Goal: Task Accomplishment & Management: Complete application form

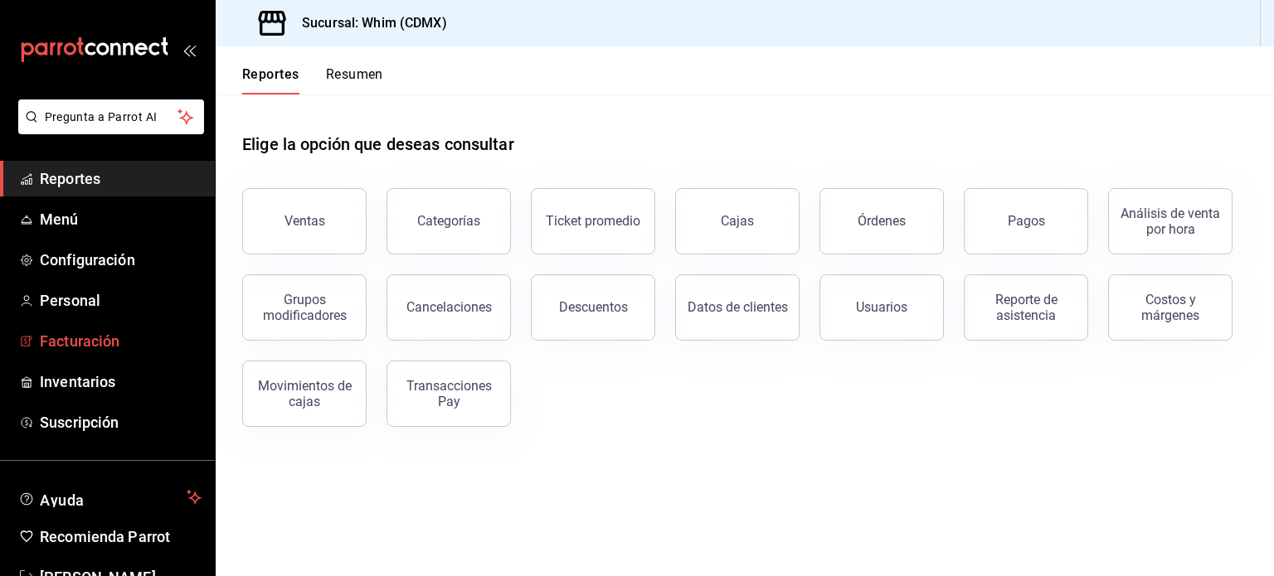
click at [71, 347] on span "Facturación" at bounding box center [121, 341] width 162 height 22
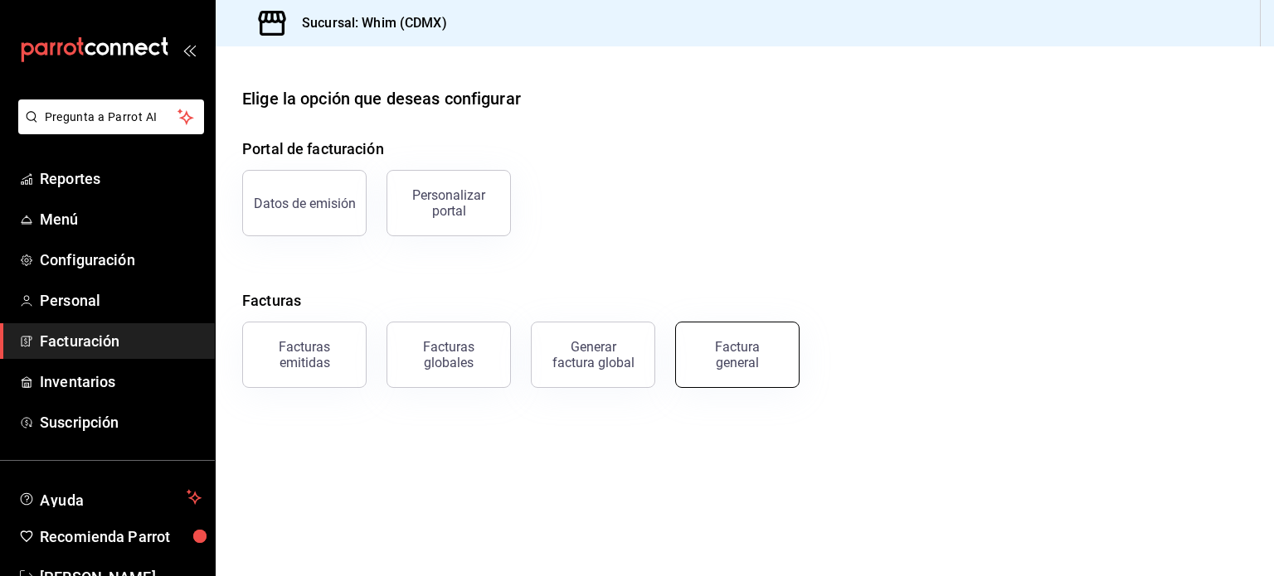
click at [760, 362] on div "Factura general" at bounding box center [737, 355] width 83 height 32
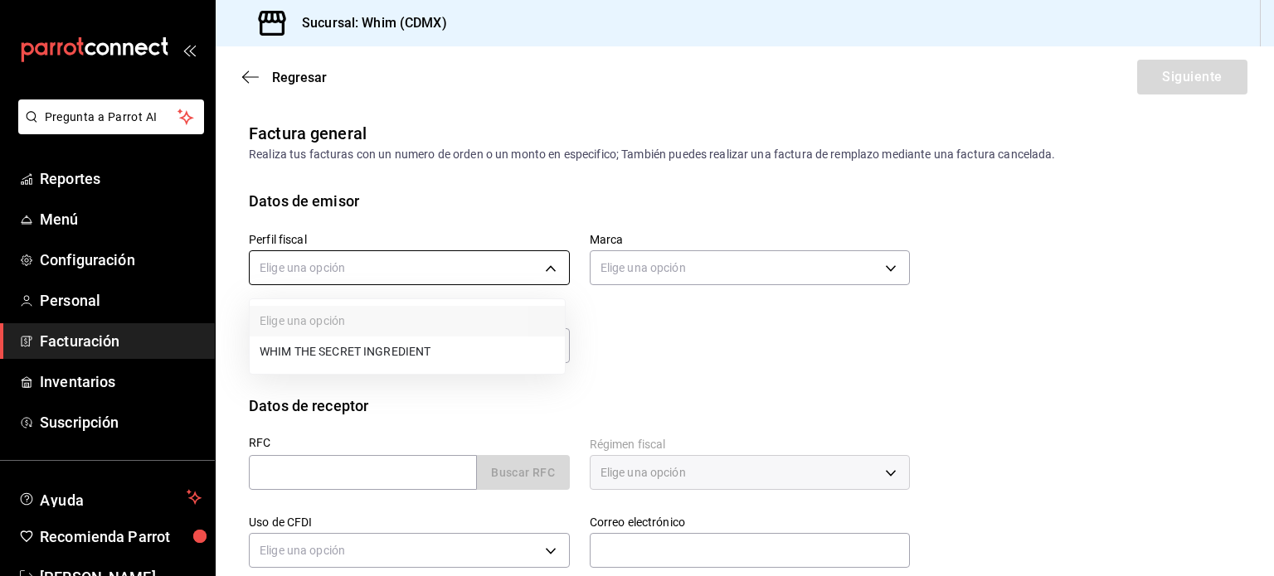
click at [539, 269] on body "Pregunta a Parrot AI Reportes Menú Configuración Personal Facturación Inventari…" at bounding box center [637, 288] width 1274 height 576
click at [393, 362] on li "WHIM THE SECRET INGREDIENT" at bounding box center [407, 352] width 315 height 31
type input "8d5f64ec-deef-4488-bad0-eb73a8d1ee65"
type input "29e4b829-75bc-4c01-81a3-64e24ae3ed98"
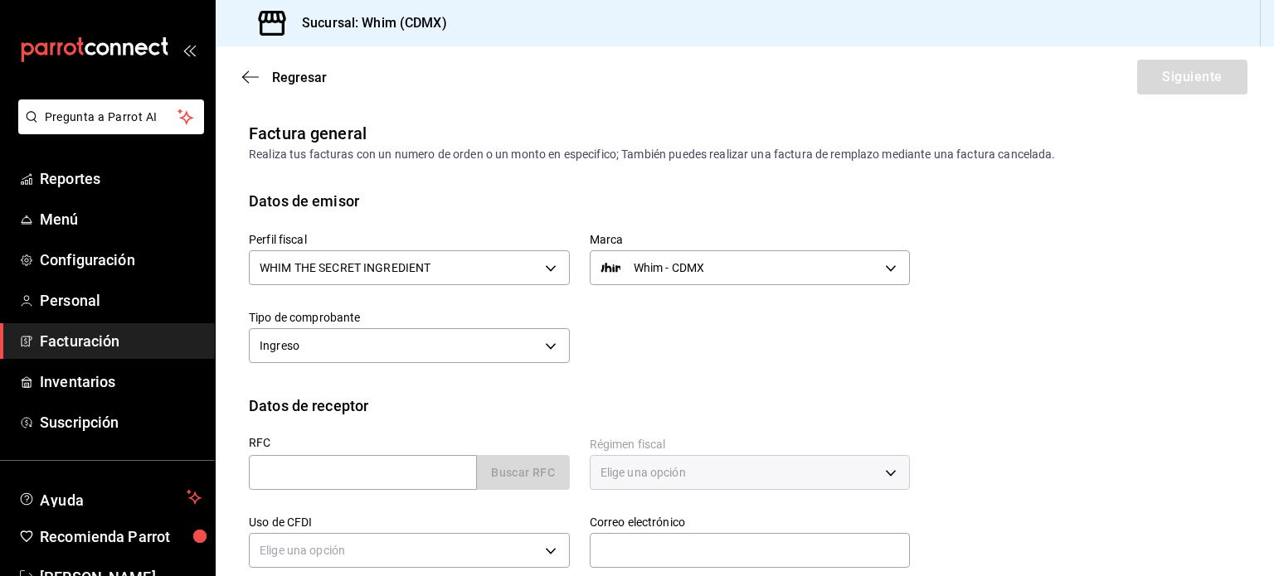
click at [814, 342] on div "Perfil fiscal WHIM THE SECRET INGREDIENT 8d5f64ec-deef-4488-bad0-eb73a8d1ee65 M…" at bounding box center [569, 290] width 681 height 156
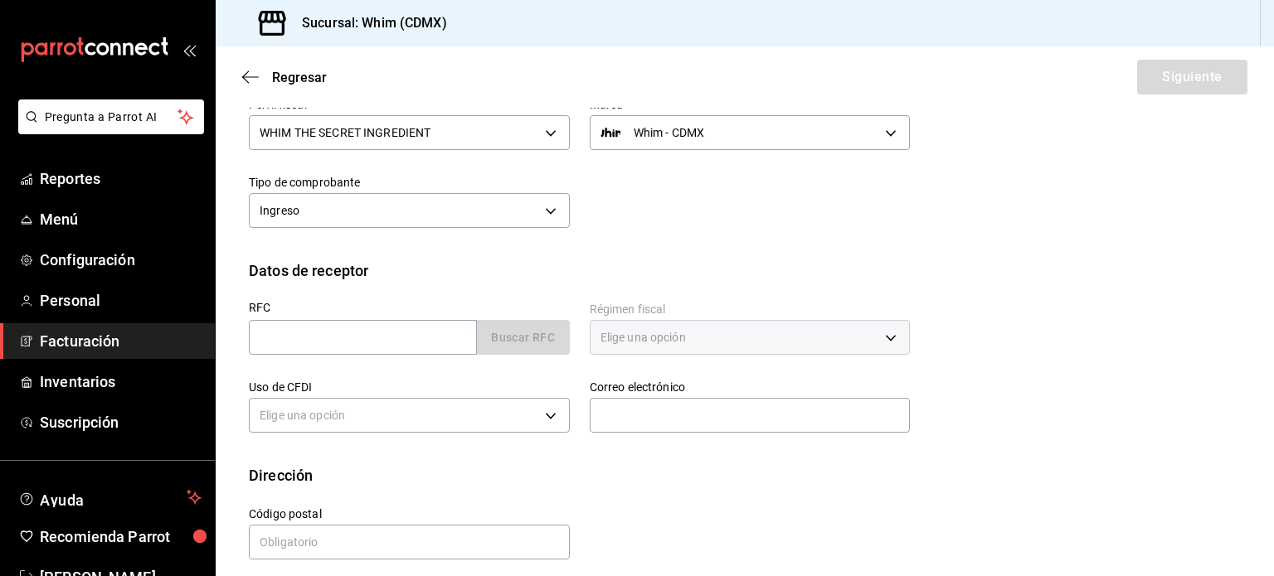
scroll to position [147, 0]
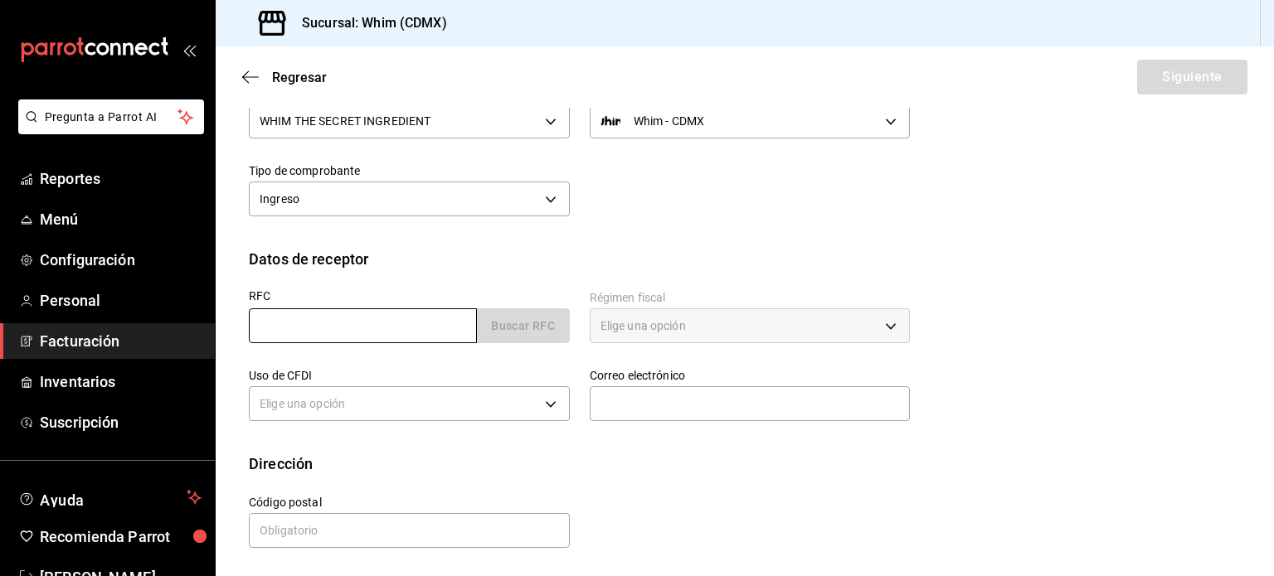
click at [320, 328] on input "text" at bounding box center [363, 325] width 228 height 35
paste input "XAXX010101000"
type input "XAXX010101000"
type input "11000"
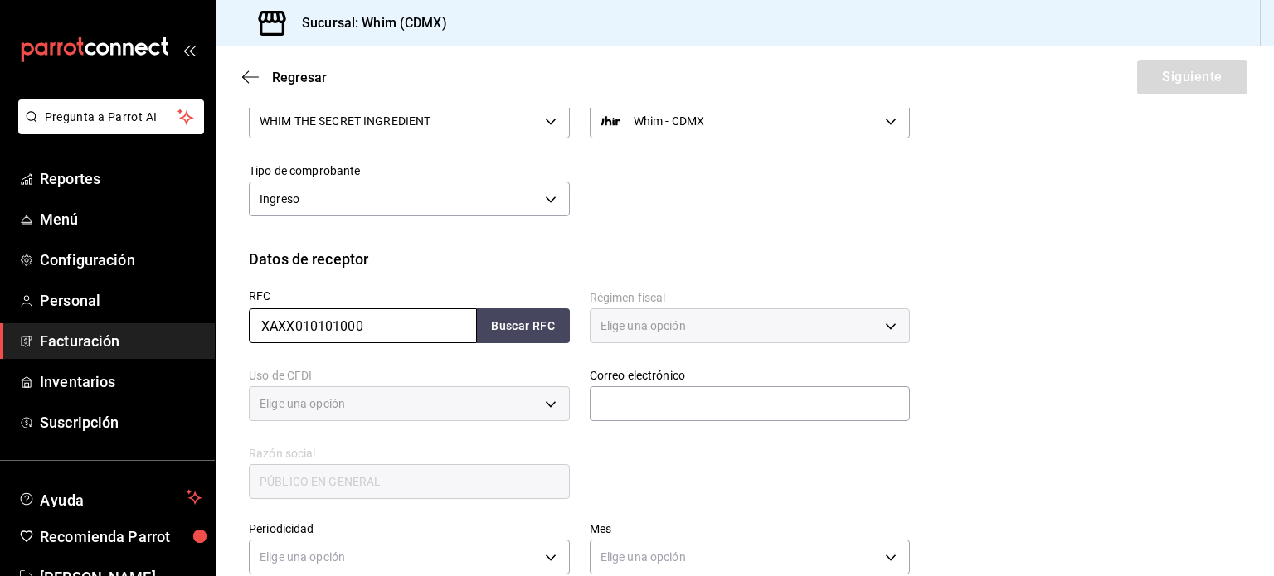
type input "616"
type input "S01"
type input "XAXX010101000"
click at [1056, 344] on div "RFC XAXX010101000 Buscar RFC Régimen fiscal 616 - Sin obligaciones fiscales 616…" at bounding box center [745, 399] width 992 height 258
click at [634, 405] on input "text" at bounding box center [750, 403] width 321 height 35
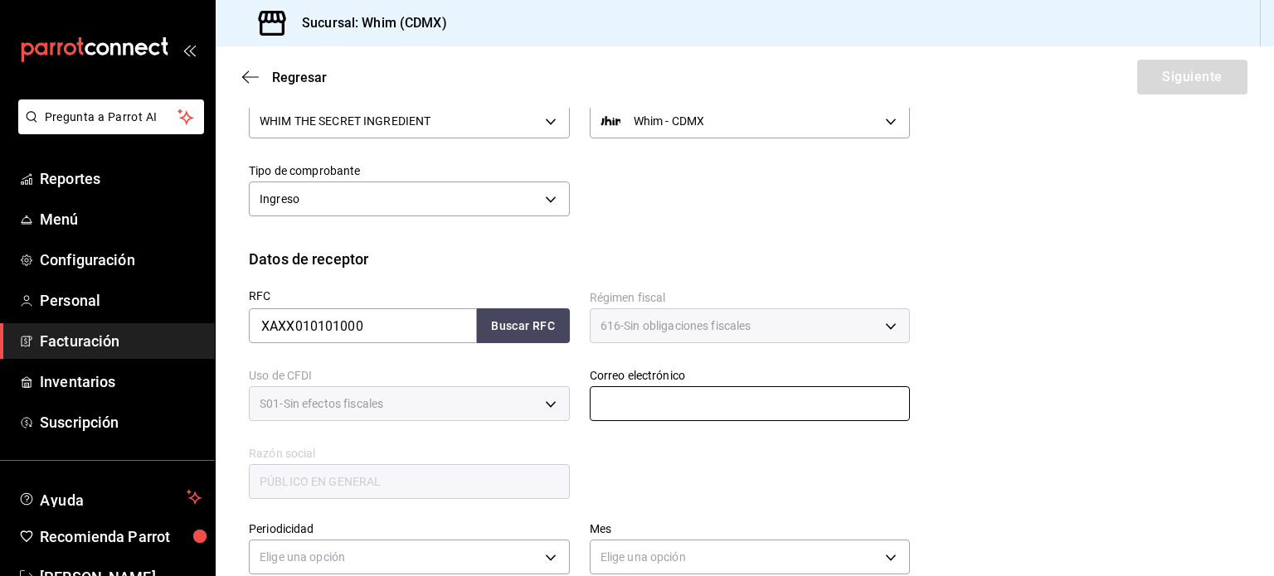
type input "administracion@whim.com.mx"
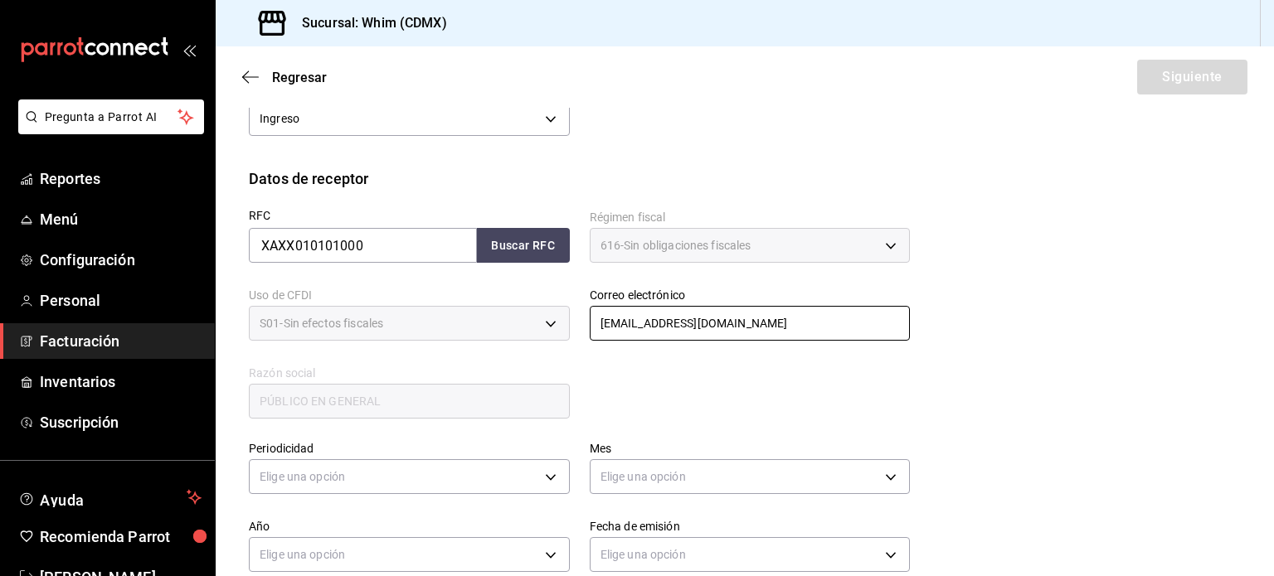
scroll to position [230, 0]
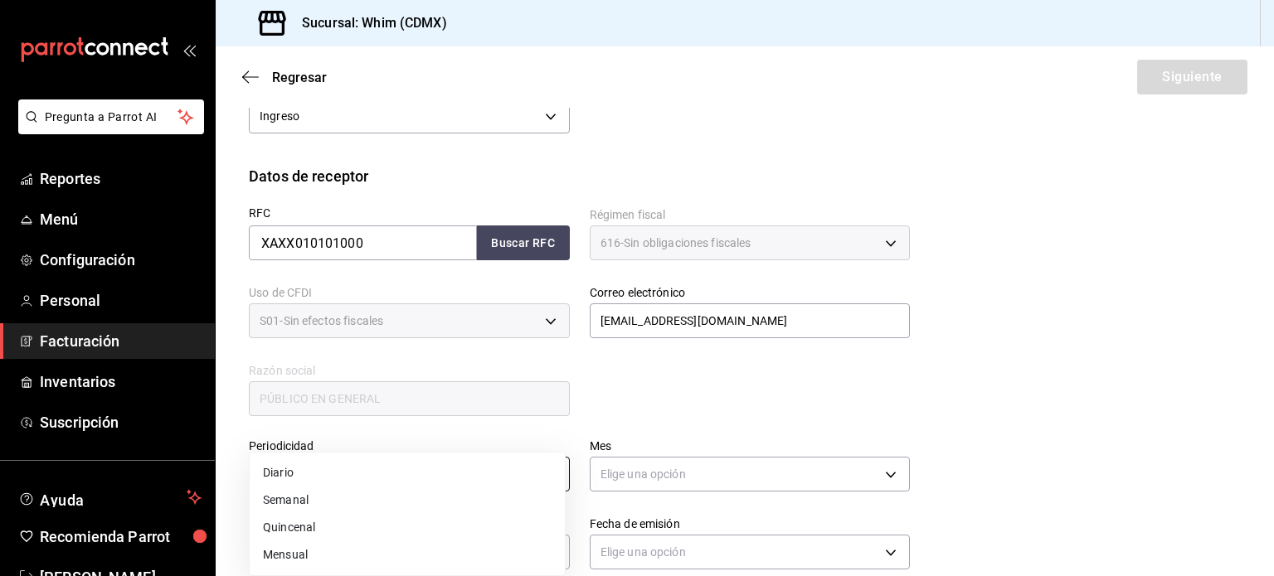
click at [325, 477] on body "Pregunta a Parrot AI Reportes Menú Configuración Personal Facturación Inventari…" at bounding box center [637, 288] width 1274 height 576
click at [333, 498] on li "Semanal" at bounding box center [407, 500] width 315 height 27
type input "WEEKLY"
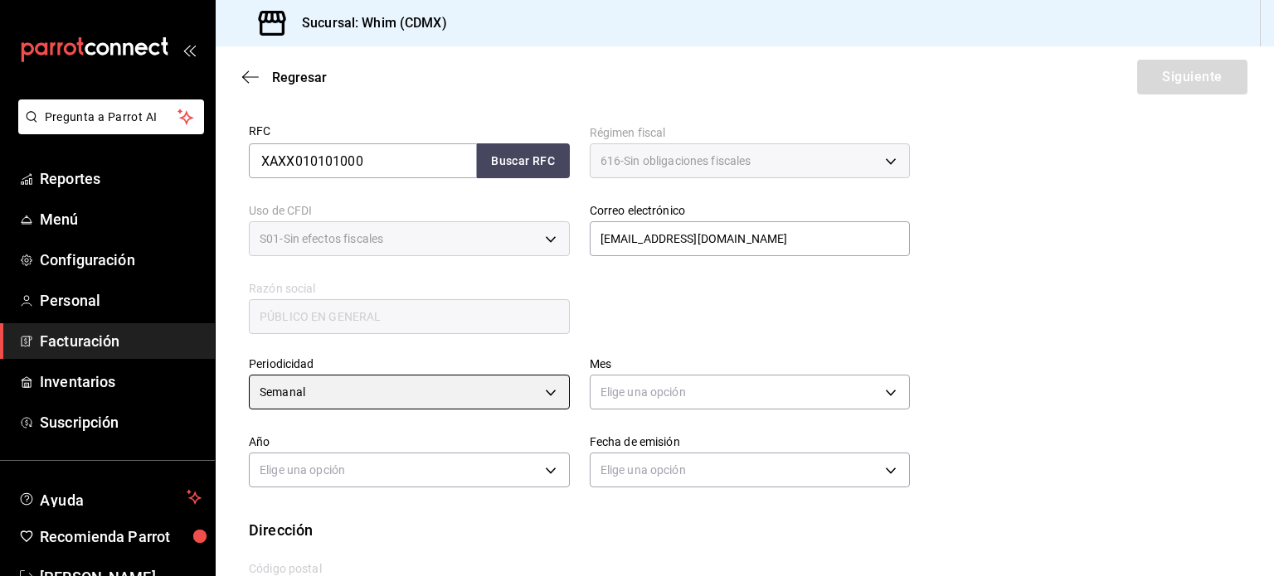
scroll to position [313, 0]
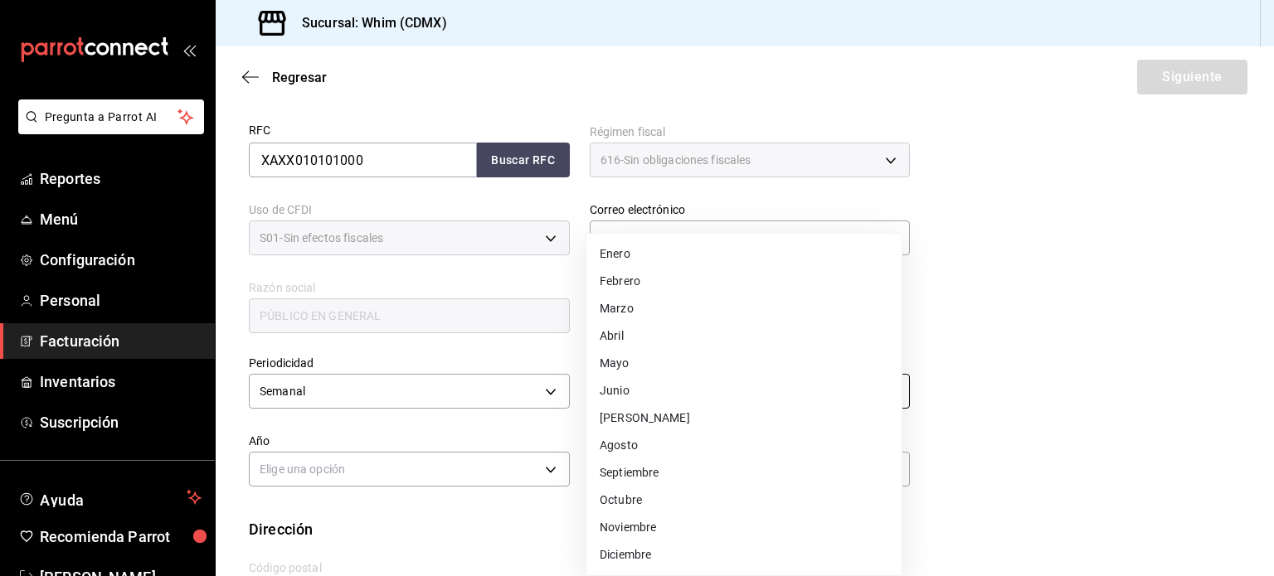
click at [736, 388] on body "Pregunta a Parrot AI Reportes Menú Configuración Personal Facturación Inventari…" at bounding box center [637, 288] width 1274 height 576
click at [644, 447] on li "Agosto" at bounding box center [743, 445] width 315 height 27
type input "8"
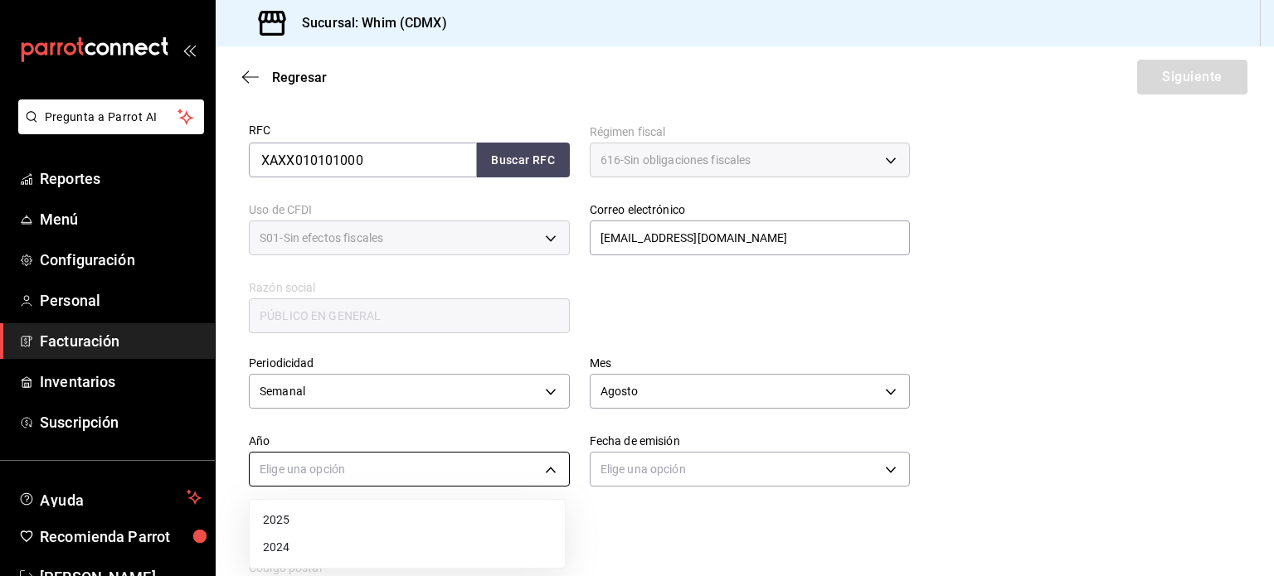
click at [381, 470] on body "Pregunta a Parrot AI Reportes Menú Configuración Personal Facturación Inventari…" at bounding box center [637, 288] width 1274 height 576
click at [283, 519] on li "2025" at bounding box center [407, 520] width 315 height 27
type input "2025"
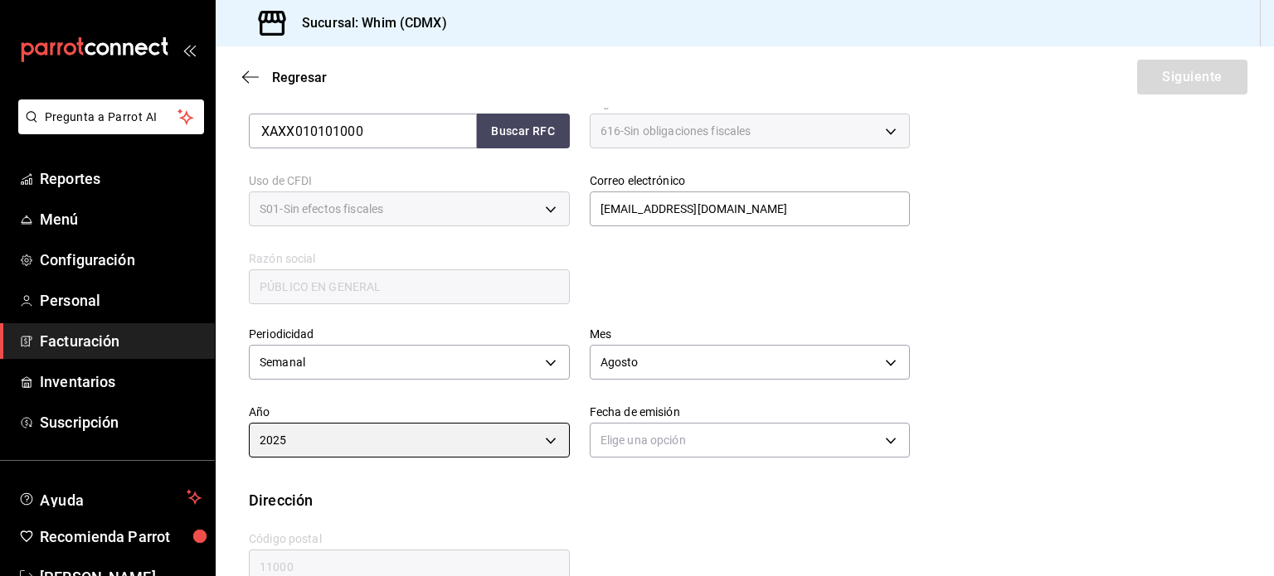
scroll to position [378, 0]
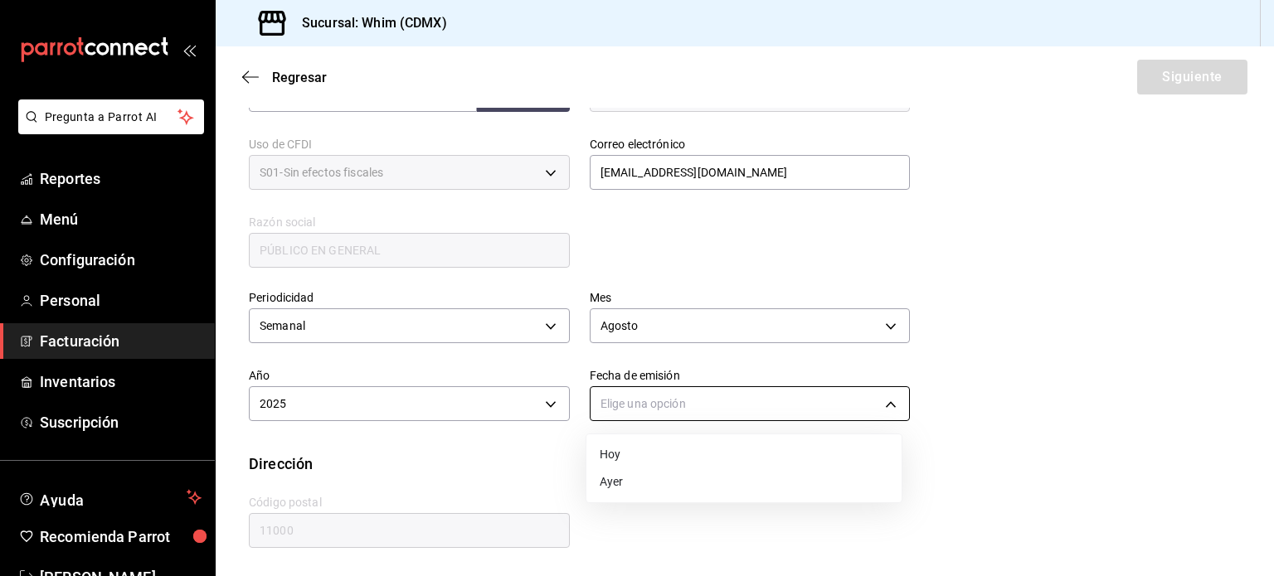
click at [671, 402] on body "Pregunta a Parrot AI Reportes Menú Configuración Personal Facturación Inventari…" at bounding box center [637, 288] width 1274 height 576
click at [627, 450] on li "Hoy" at bounding box center [743, 454] width 315 height 27
type input "TODAY"
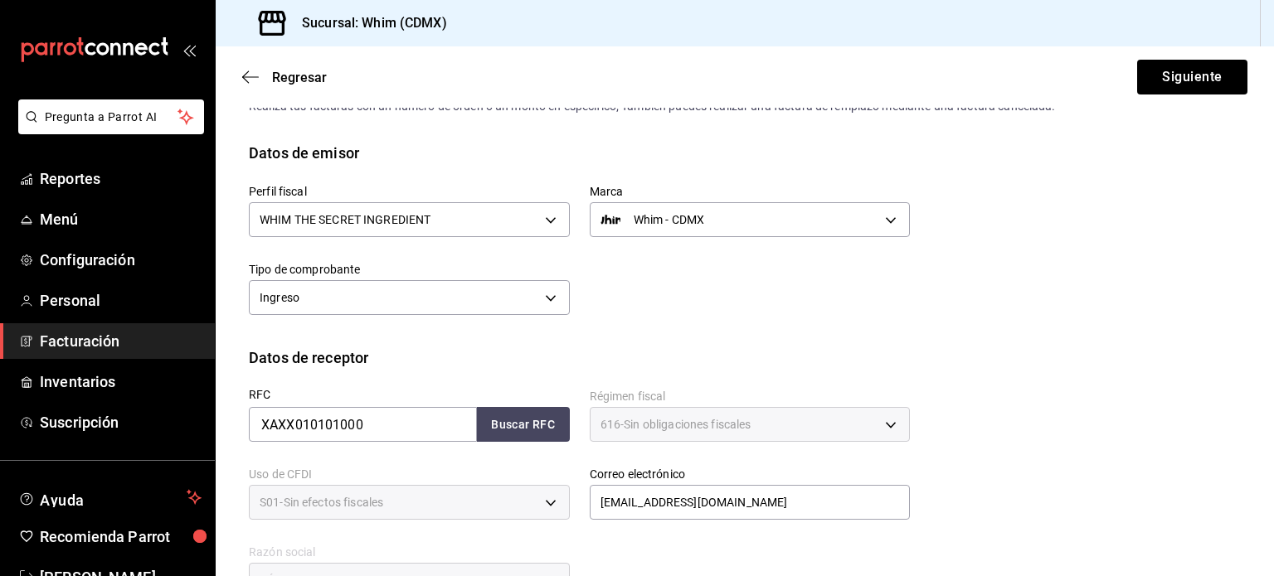
scroll to position [46, 0]
click at [1169, 87] on button "Siguiente" at bounding box center [1192, 77] width 110 height 35
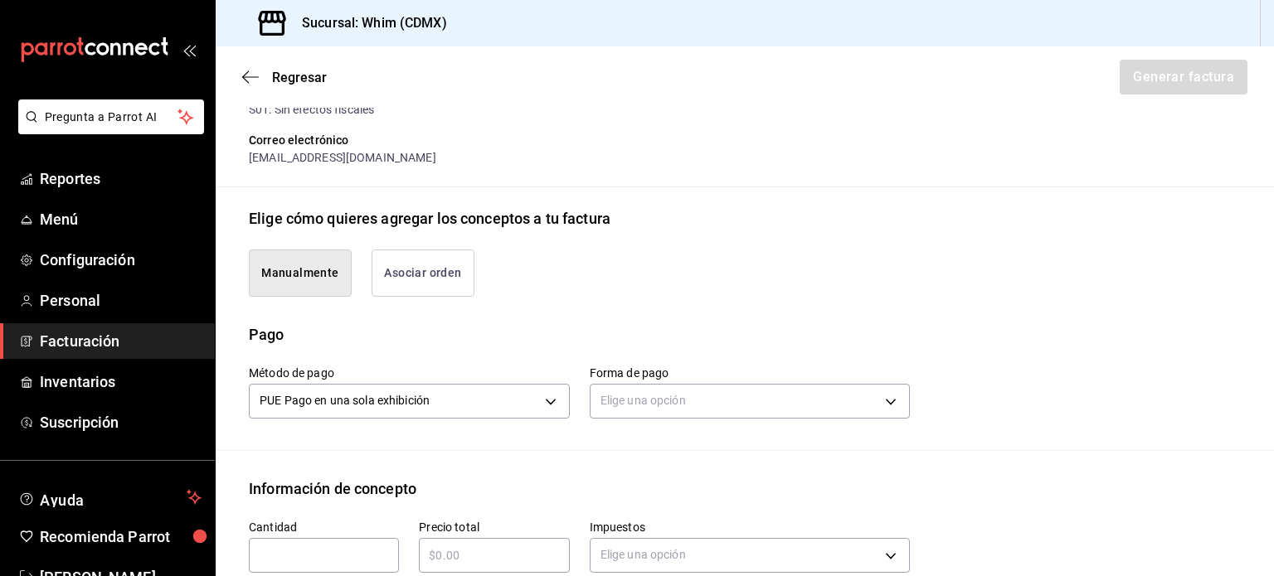
scroll to position [295, 0]
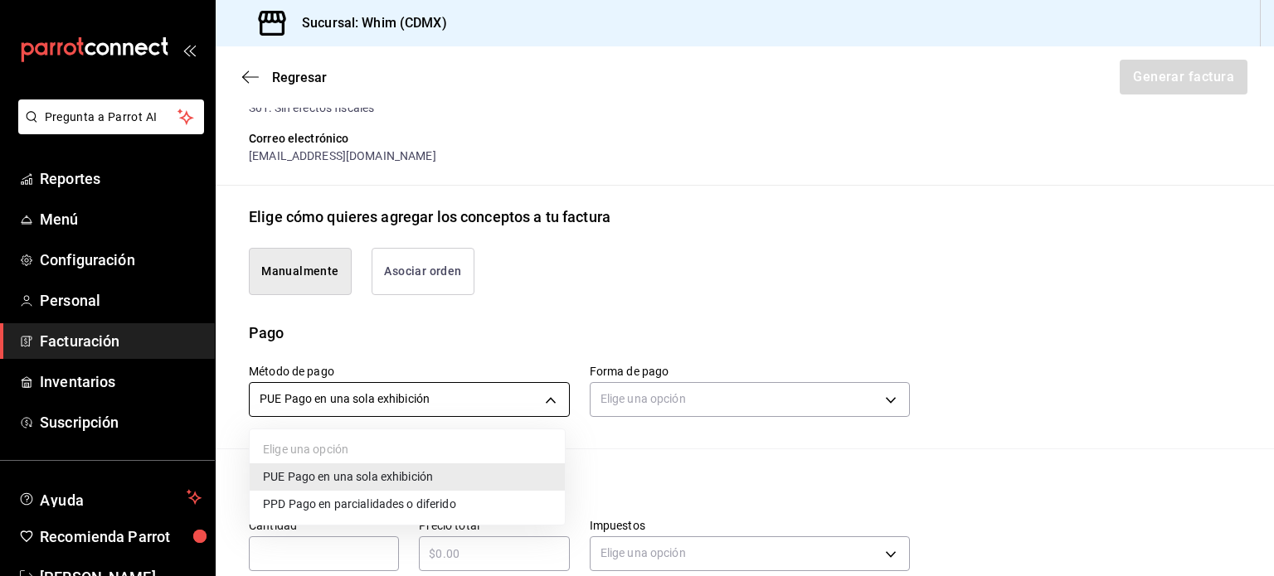
click at [537, 404] on body "Pregunta a Parrot AI Reportes Menú Configuración Personal Facturación Inventari…" at bounding box center [637, 288] width 1274 height 576
click at [455, 477] on li "PUE Pago en una sola exhibición" at bounding box center [407, 477] width 315 height 27
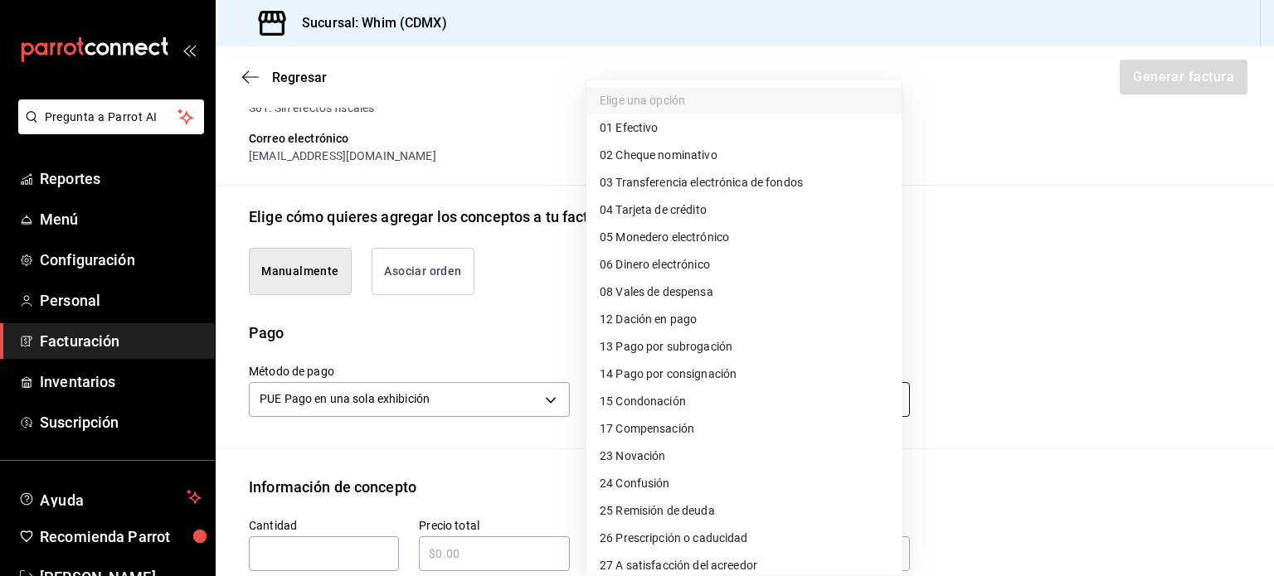
click at [629, 402] on body "Pregunta a Parrot AI Reportes Menú Configuración Personal Facturación Inventari…" at bounding box center [637, 288] width 1274 height 576
click at [710, 183] on span "03 Transferencia electrónica de fondos" at bounding box center [701, 182] width 203 height 17
type input "03"
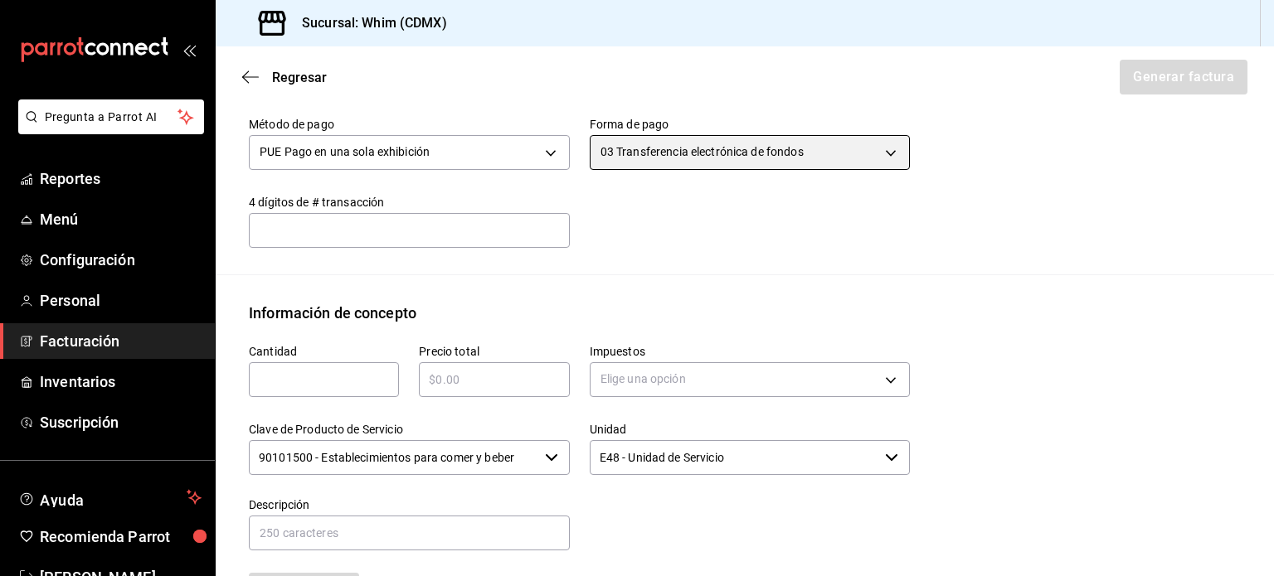
scroll to position [544, 0]
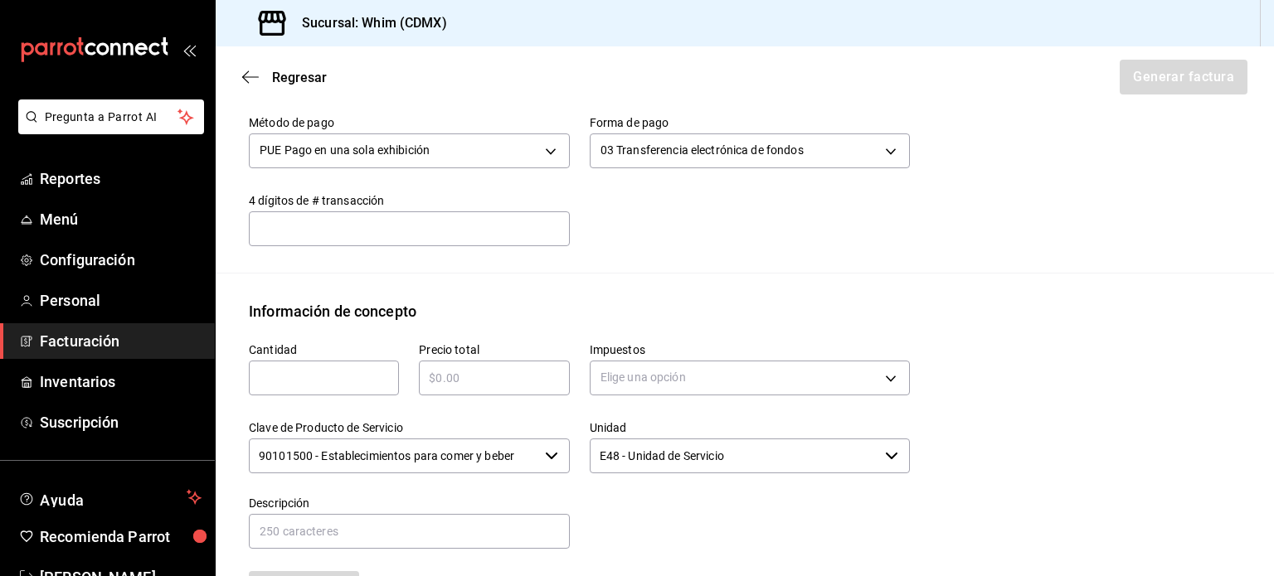
click at [333, 374] on input "text" at bounding box center [324, 378] width 150 height 20
type input "1"
click at [446, 368] on input "text" at bounding box center [494, 378] width 150 height 20
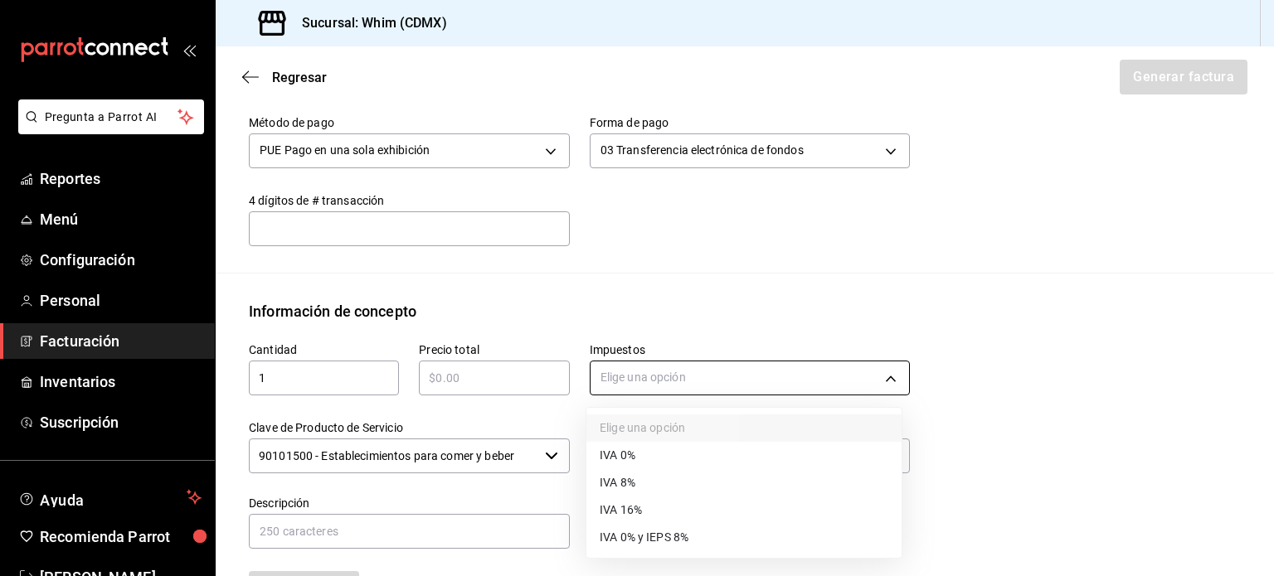
click at [658, 372] on body "Pregunta a Parrot AI Reportes Menú Configuración Personal Facturación Inventari…" at bounding box center [637, 288] width 1274 height 576
click at [494, 374] on div at bounding box center [637, 288] width 1274 height 576
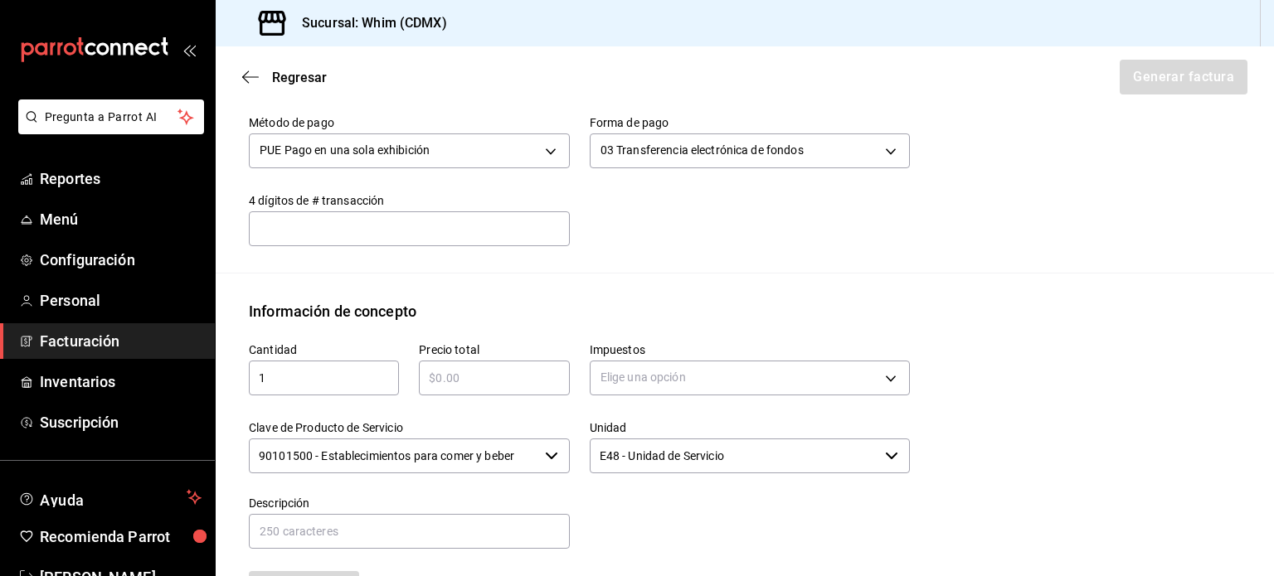
click at [480, 379] on input "text" at bounding box center [494, 378] width 150 height 20
type input "$10130"
click at [760, 265] on div "Método de pago PUE Pago en una sola exhibición PUE Forma de pago 03 Transferenc…" at bounding box center [745, 183] width 992 height 177
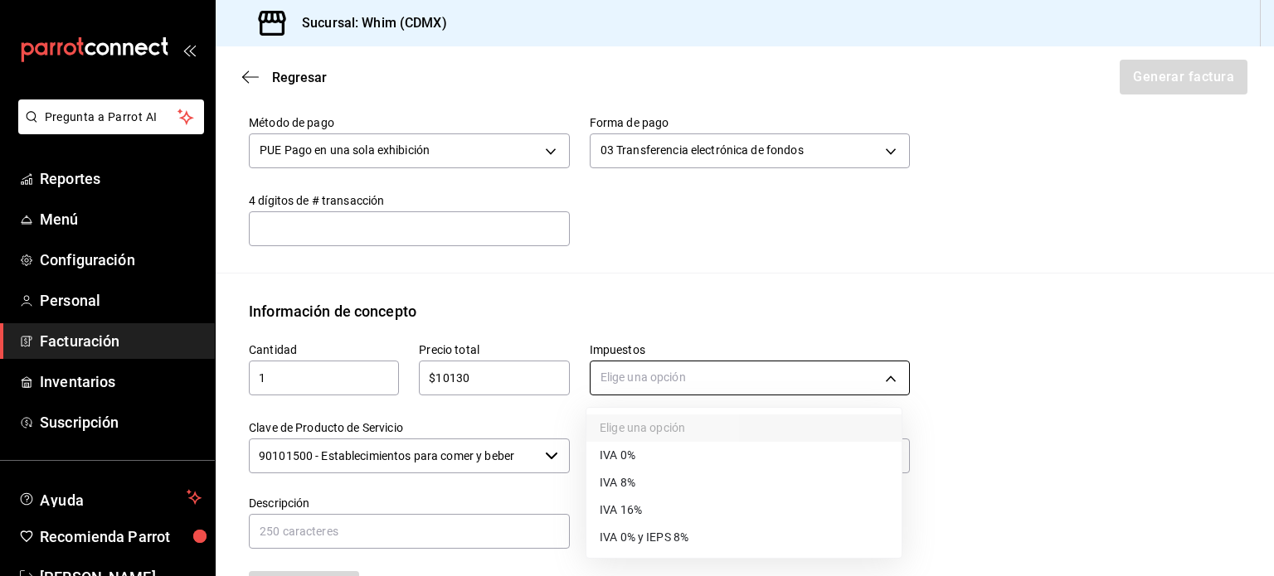
click at [760, 372] on body "Pregunta a Parrot AI Reportes Menú Configuración Personal Facturación Inventari…" at bounding box center [637, 288] width 1274 height 576
click at [658, 510] on li "IVA 16%" at bounding box center [743, 510] width 315 height 27
type input "IVA_16"
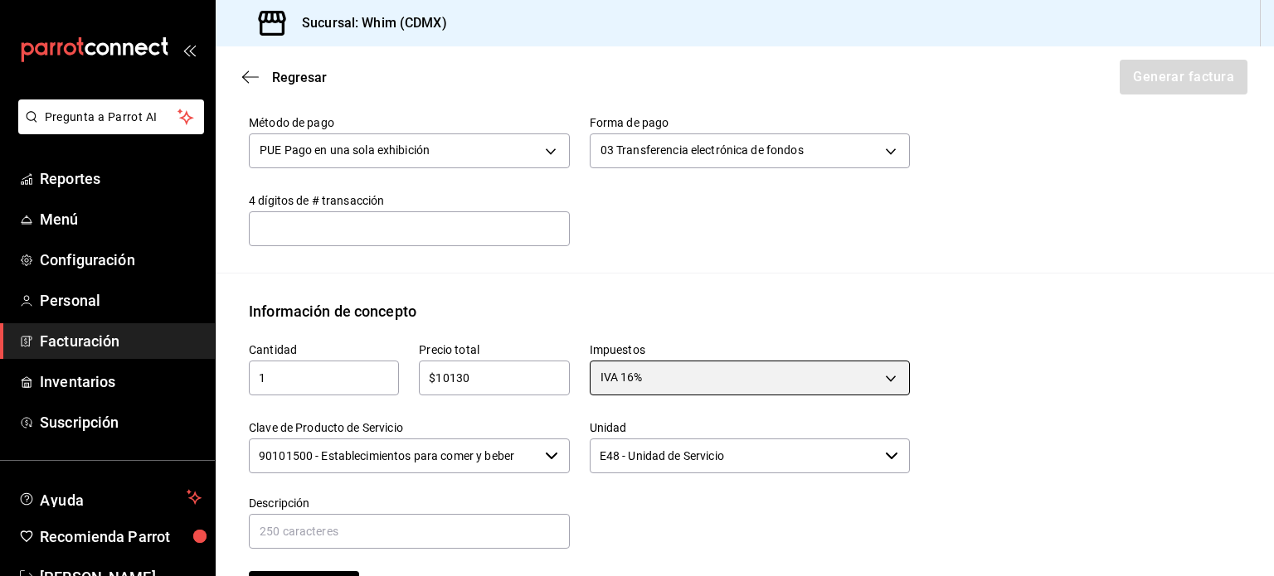
click at [541, 460] on div "90101500 - Establecimientos para comer y beber ​" at bounding box center [409, 456] width 321 height 35
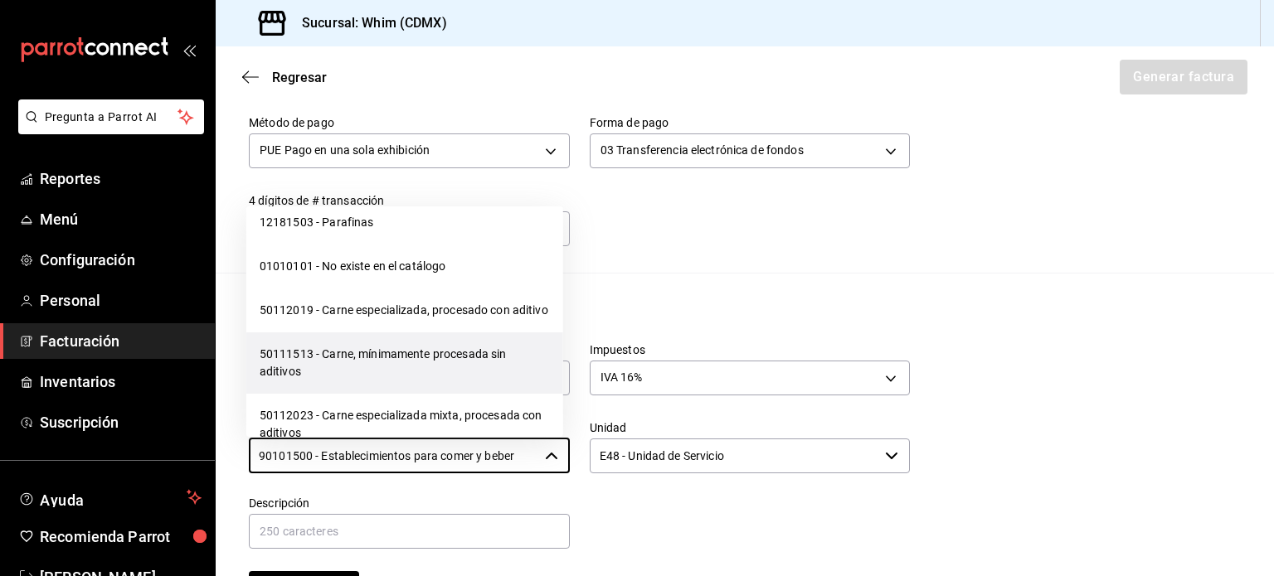
scroll to position [26134, 0]
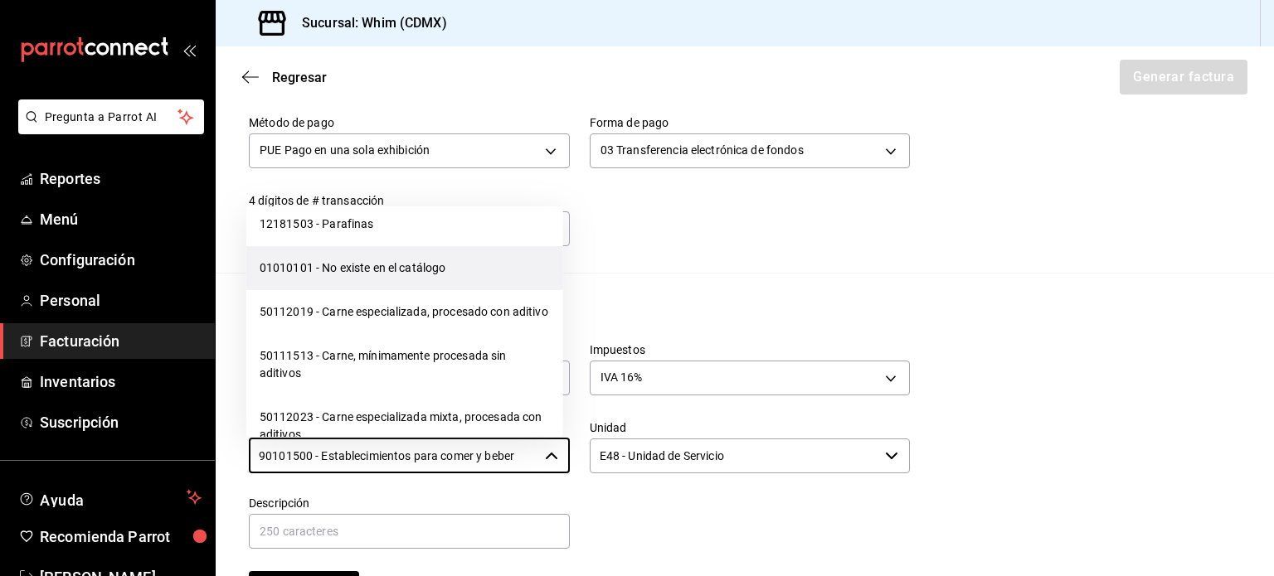
click at [382, 290] on li "01010101 - No existe en el catálogo" at bounding box center [404, 268] width 317 height 44
type input "01010101 - No existe en el catálogo"
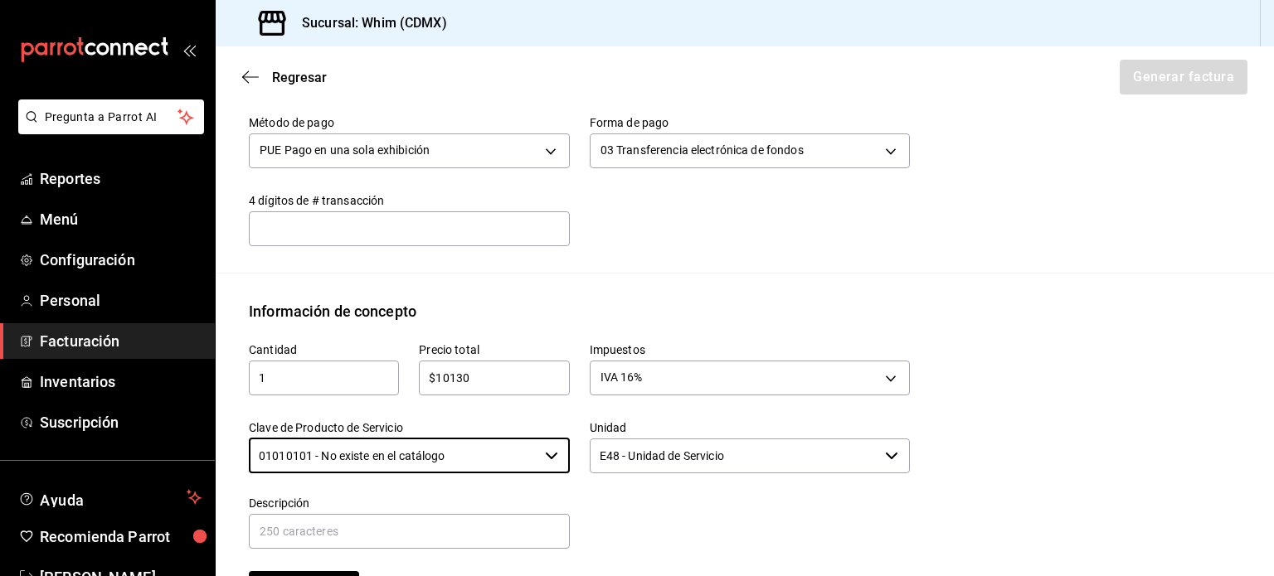
click at [682, 503] on div at bounding box center [740, 513] width 341 height 75
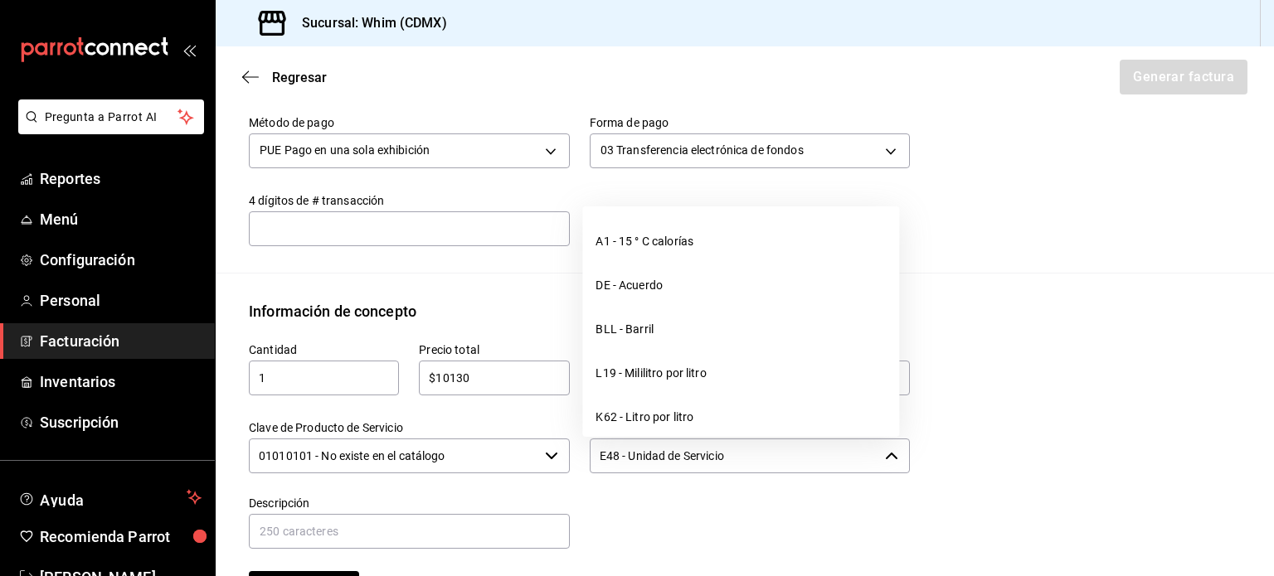
click at [745, 461] on input "E48 - Unidad de Servicio" at bounding box center [734, 456] width 289 height 35
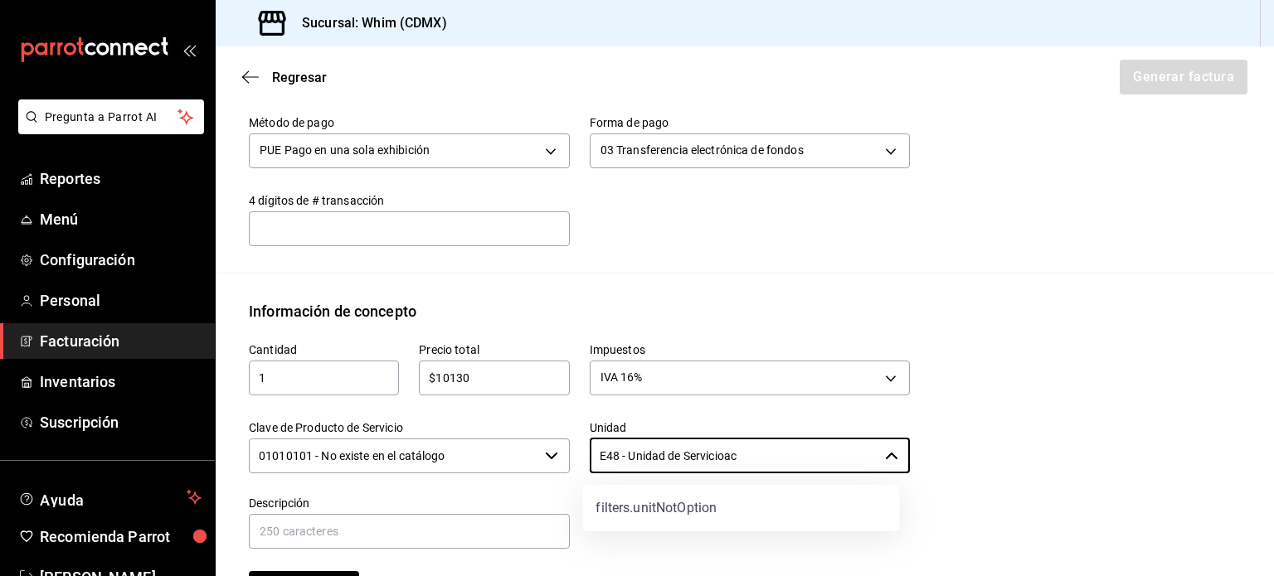
drag, startPoint x: 818, startPoint y: 454, endPoint x: 571, endPoint y: 464, distance: 246.5
click at [571, 464] on div "Unidad E48 - Unidad de Servicioac ​" at bounding box center [740, 438] width 341 height 75
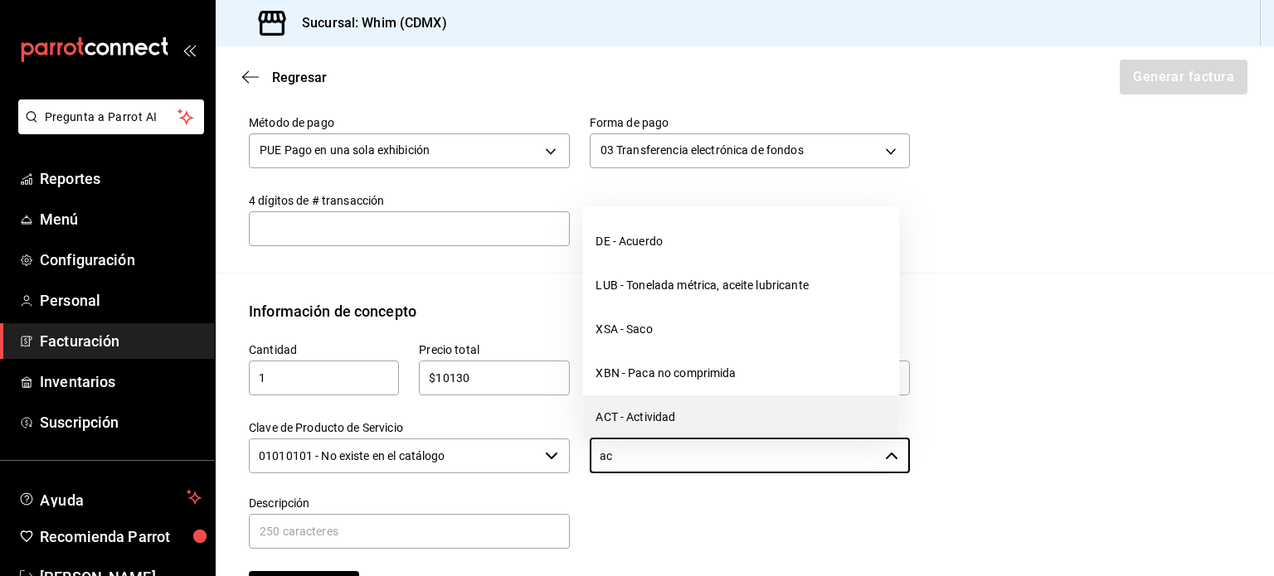
click at [695, 421] on li "ACT - Actividad" at bounding box center [740, 418] width 317 height 44
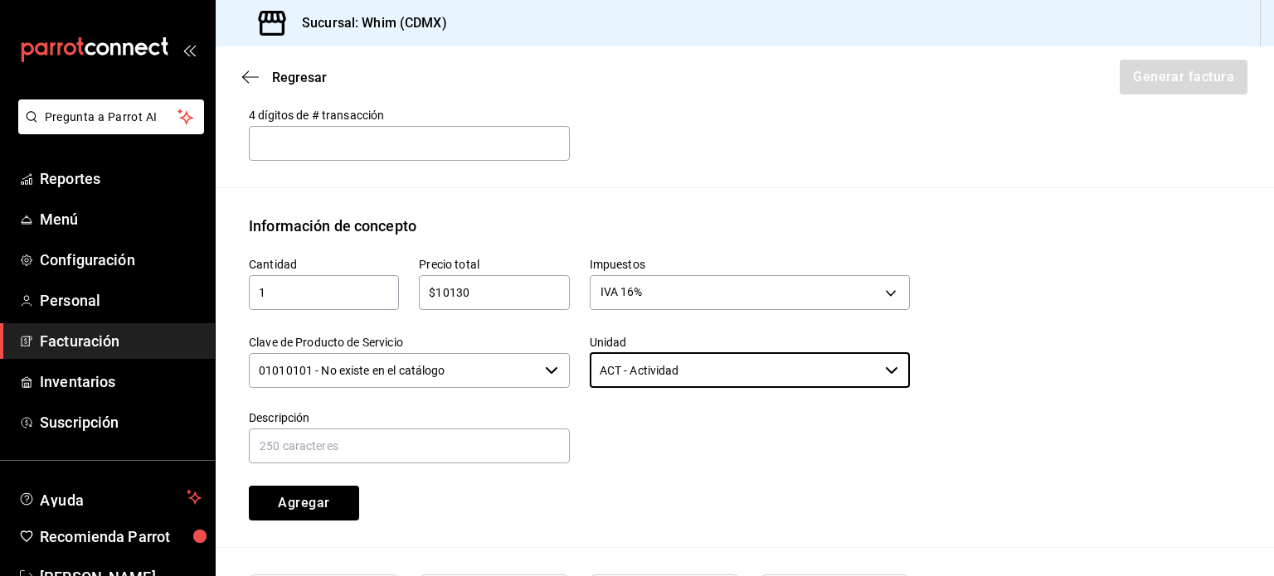
scroll to position [627, 0]
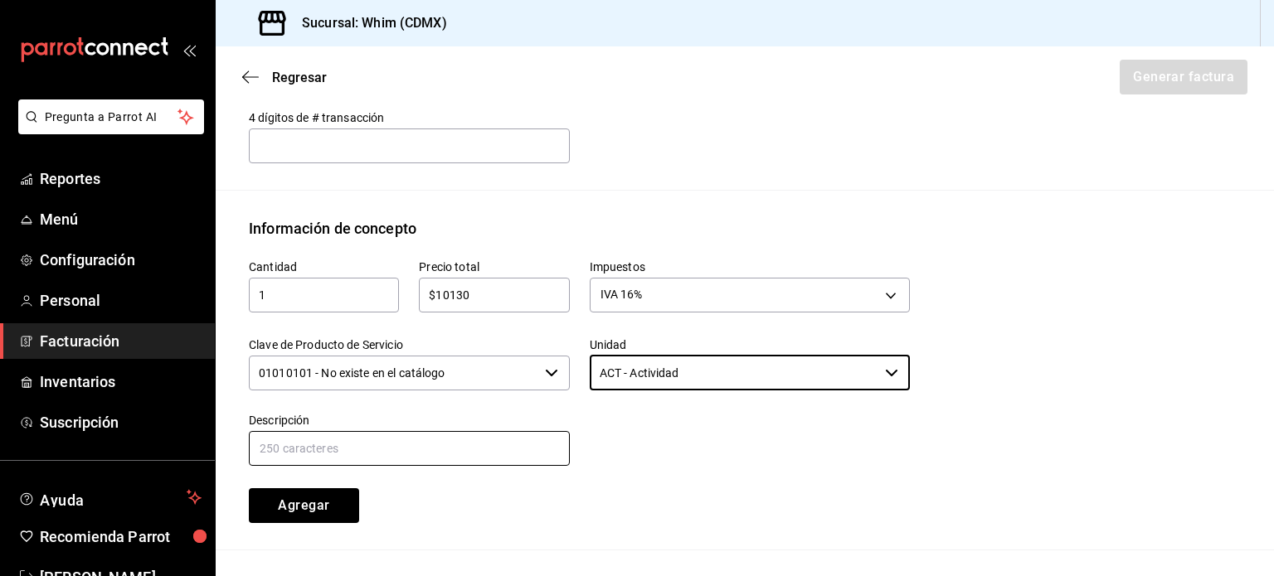
type input "ACT - Actividad"
click at [391, 449] on input "text" at bounding box center [409, 448] width 321 height 35
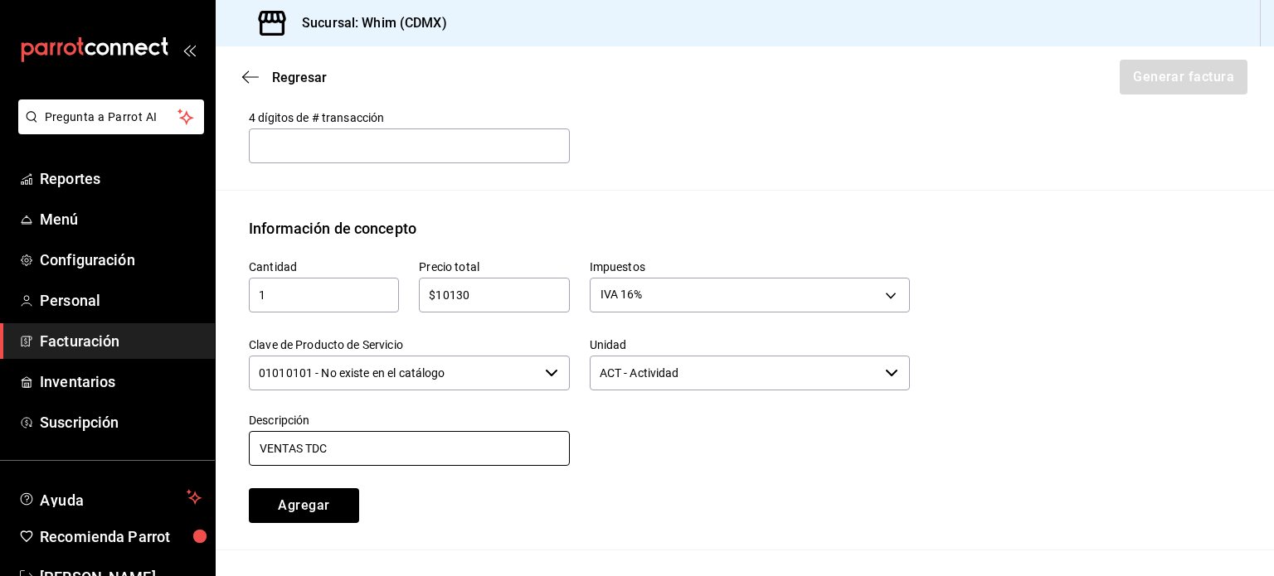
click at [440, 451] on input "VENTAS TDC" at bounding box center [409, 448] width 321 height 35
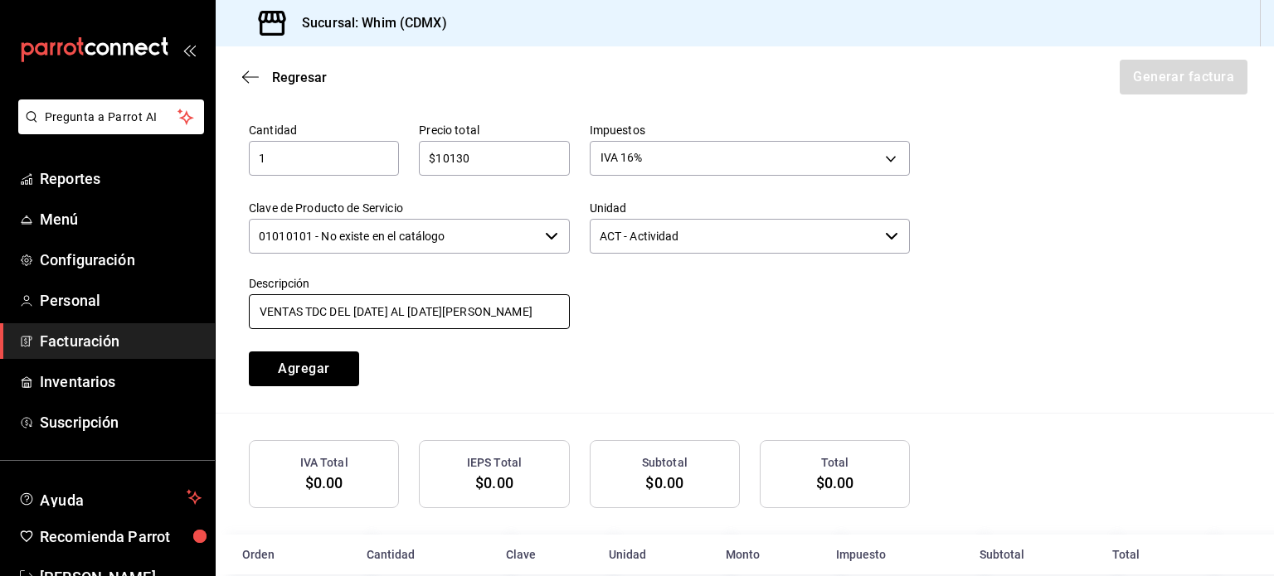
scroll to position [794, 0]
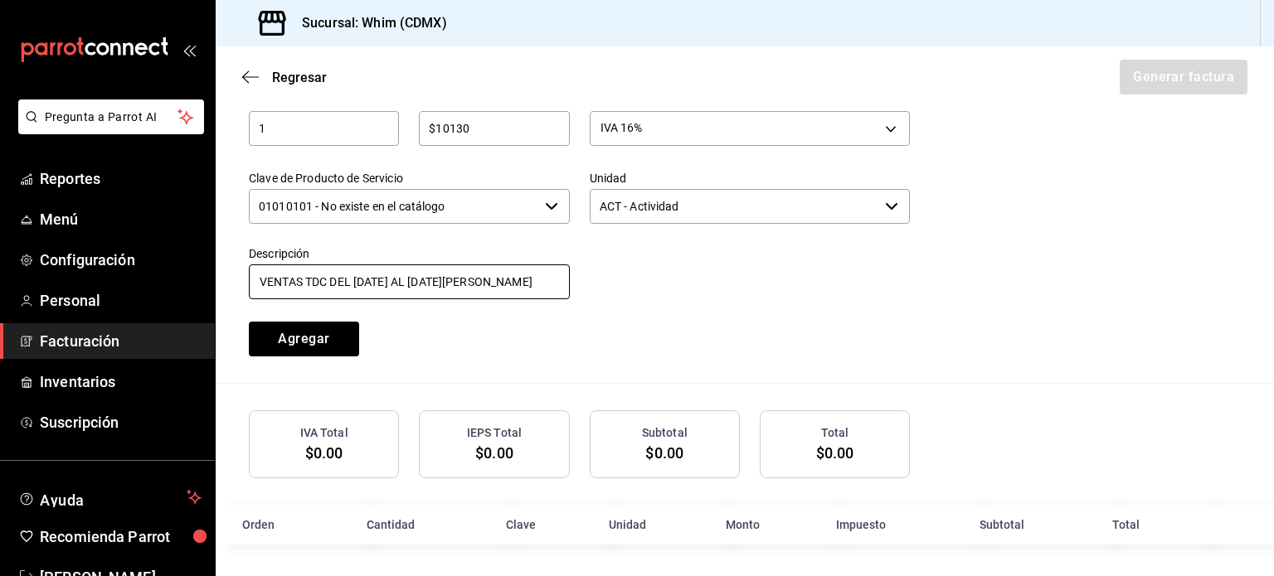
type input "VENTAS TDC DEL 4 AL 10 DE AGOSTO 2025"
click at [711, 318] on div "Cantidad 1 ​ Precio total $10130 ​ Impuestos IVA 16% IVA_16 Clave de Producto d…" at bounding box center [569, 215] width 681 height 284
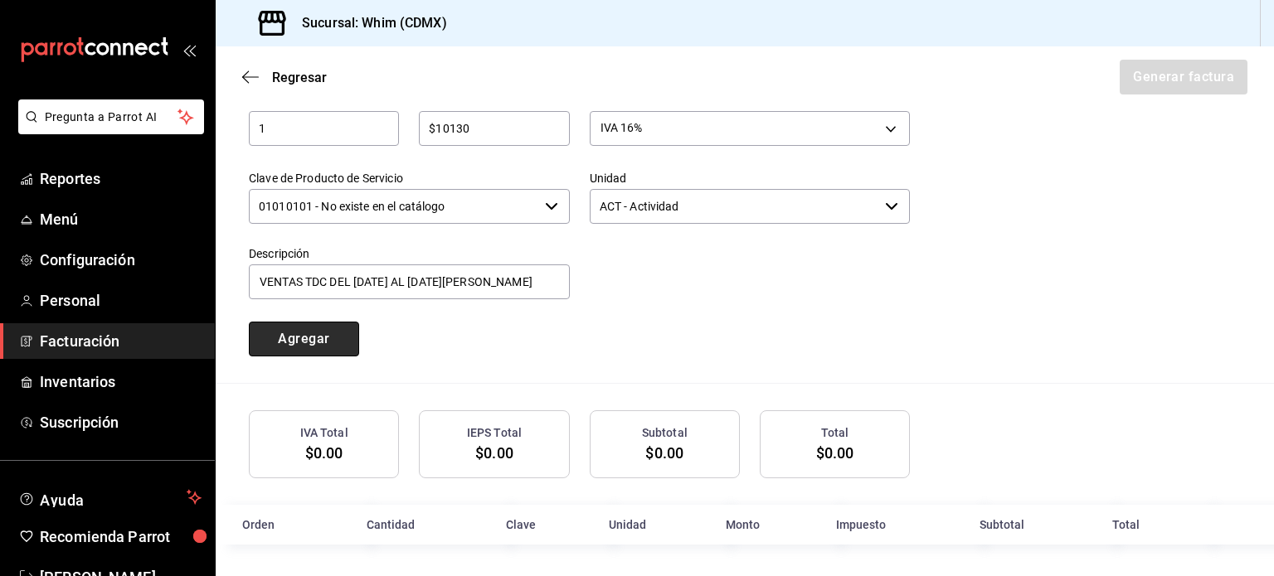
click at [333, 334] on button "Agregar" at bounding box center [304, 339] width 110 height 35
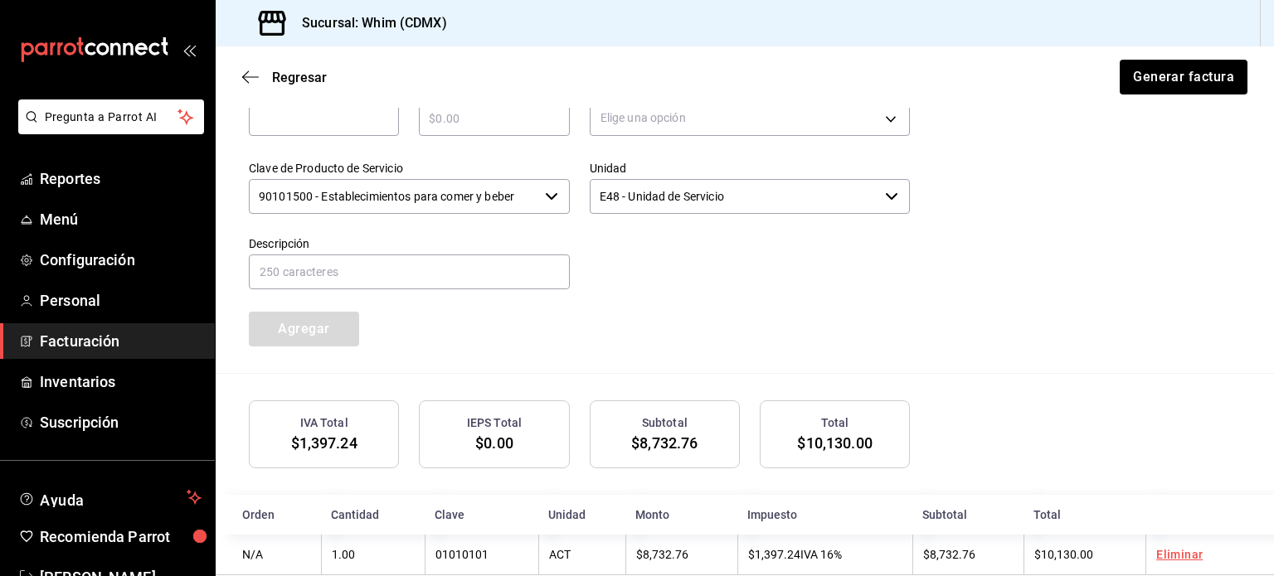
scroll to position [835, 0]
